Goal: Navigation & Orientation: Find specific page/section

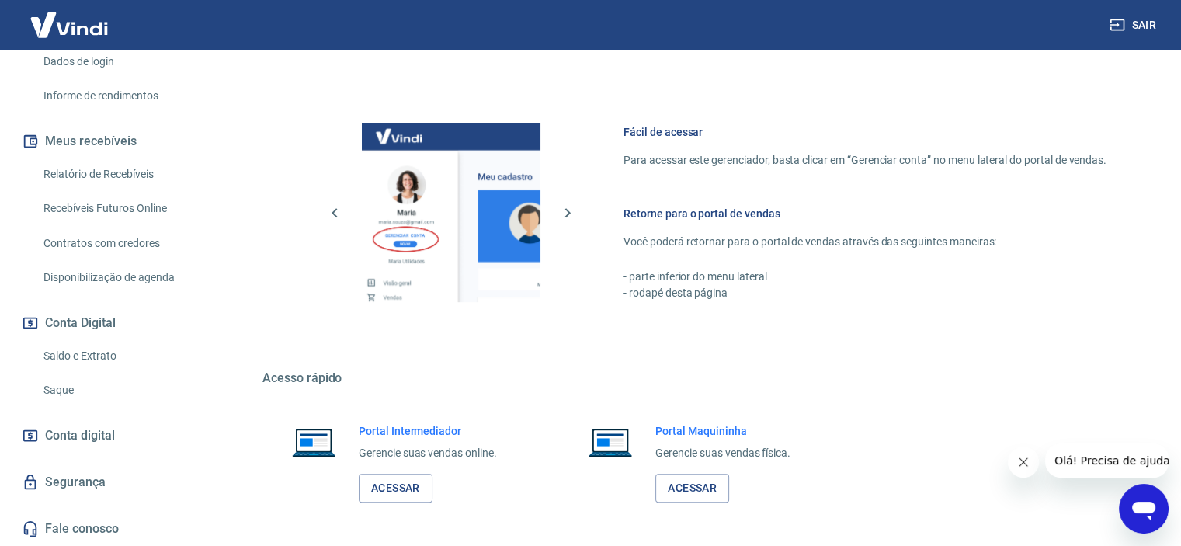
scroll to position [800, 0]
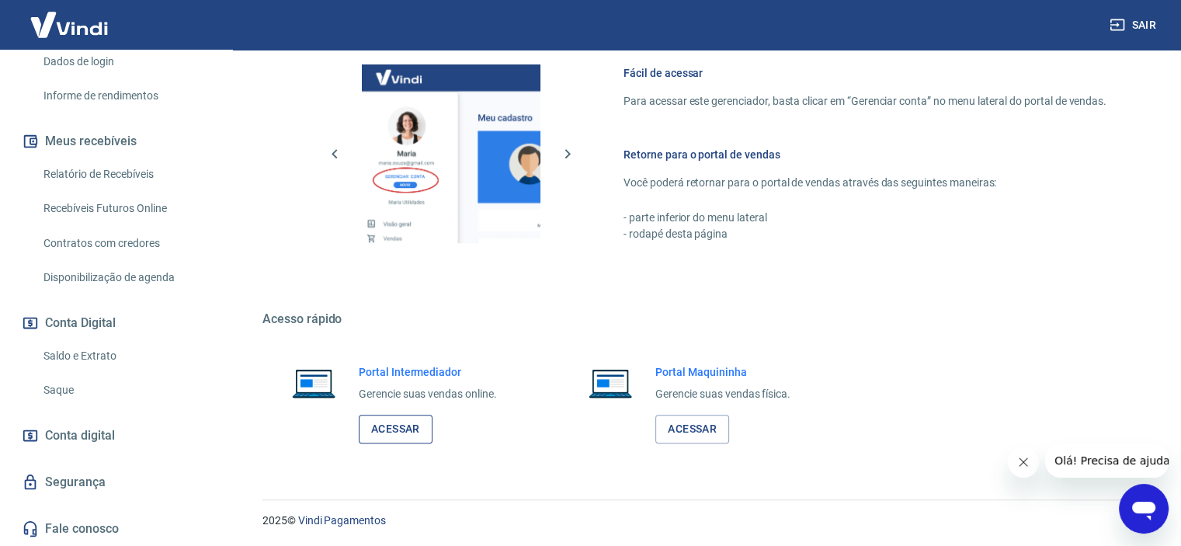
click at [401, 426] on link "Acessar" at bounding box center [396, 429] width 74 height 29
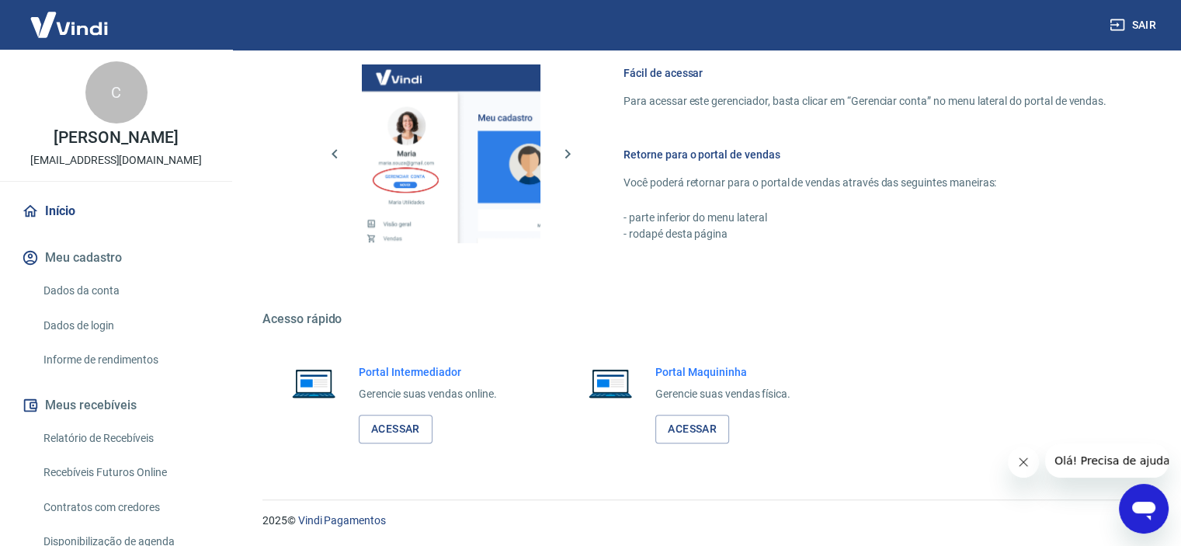
scroll to position [0, 0]
